Goal: Task Accomplishment & Management: Use online tool/utility

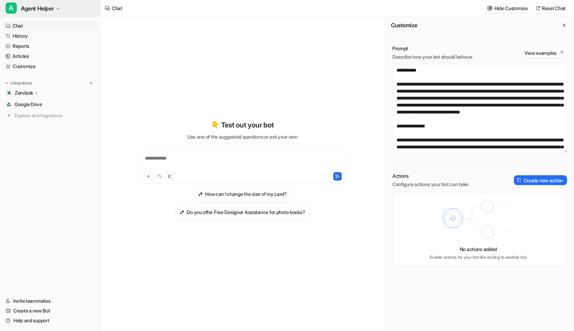
scroll to position [3003, 0]
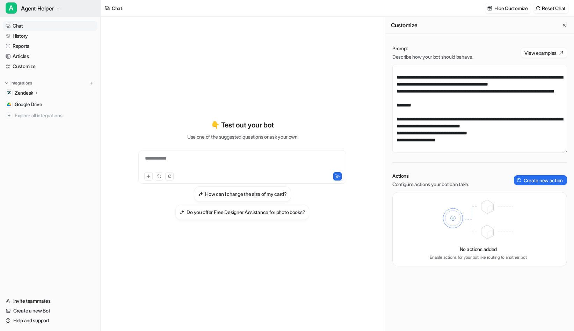
click at [57, 6] on button "A Agent Helper" at bounding box center [50, 8] width 100 height 17
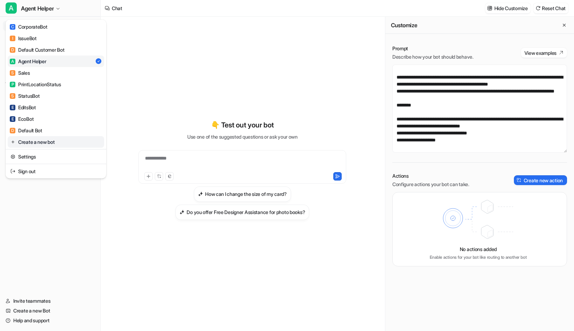
click at [51, 143] on link "Create a new bot" at bounding box center [56, 142] width 96 height 12
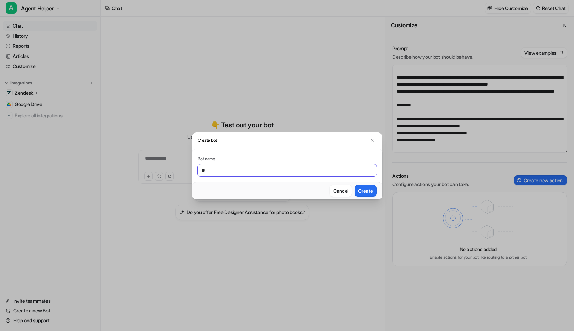
type input "*"
type input "**********"
click at [370, 190] on button "Create" at bounding box center [366, 191] width 22 height 12
